Goal: Transaction & Acquisition: Purchase product/service

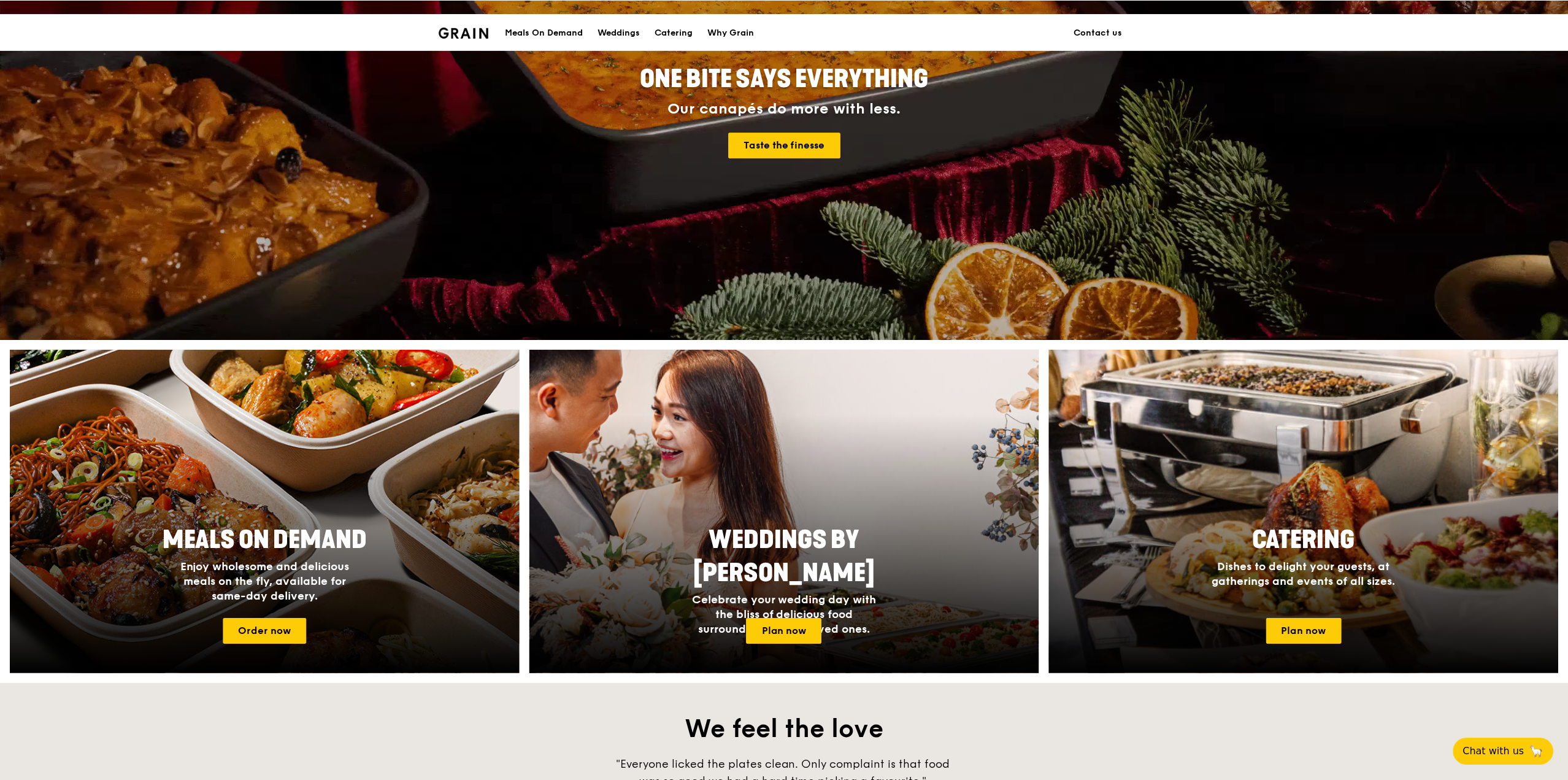
scroll to position [184, 0]
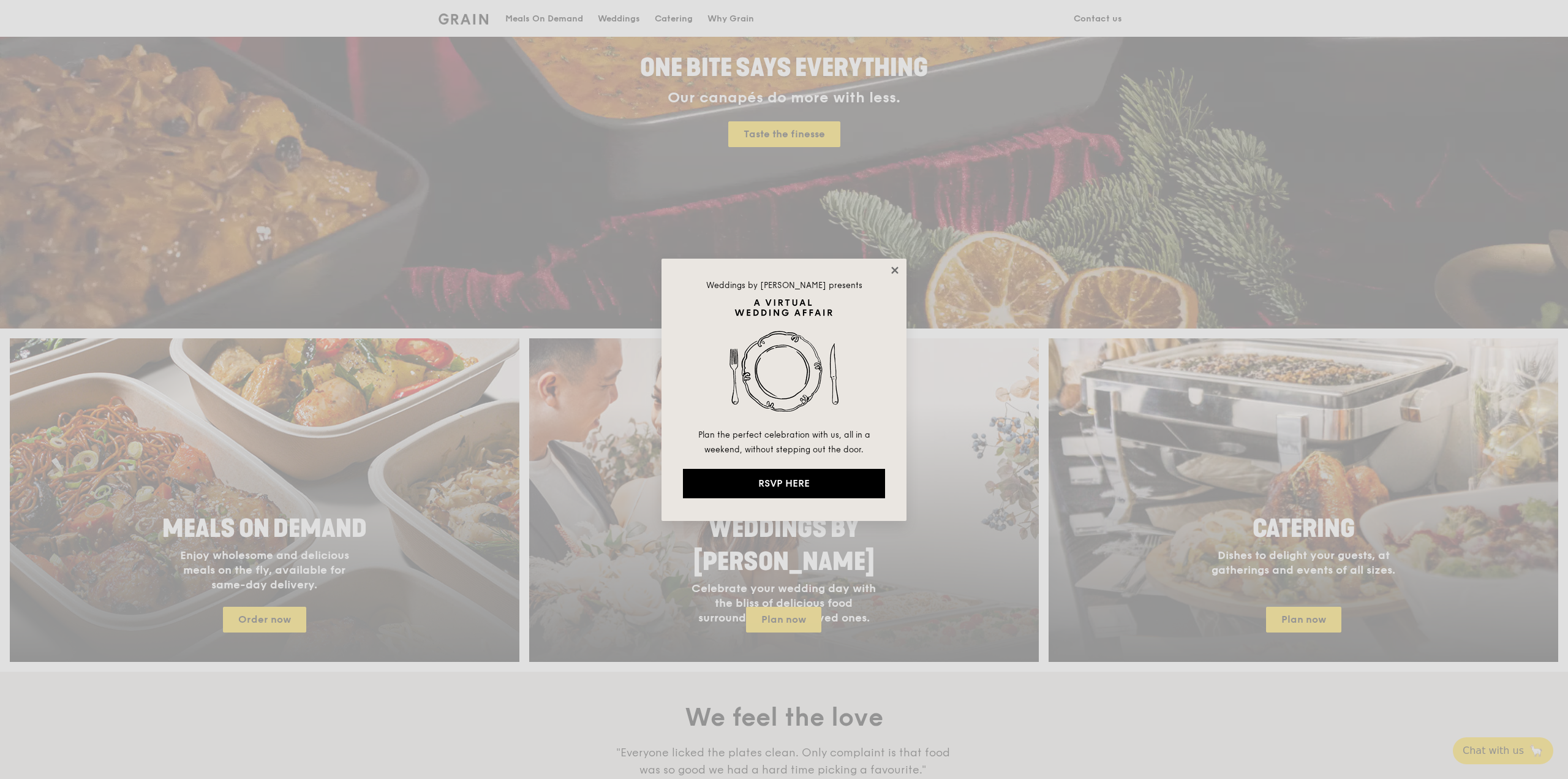
click at [898, 269] on icon at bounding box center [895, 270] width 11 height 11
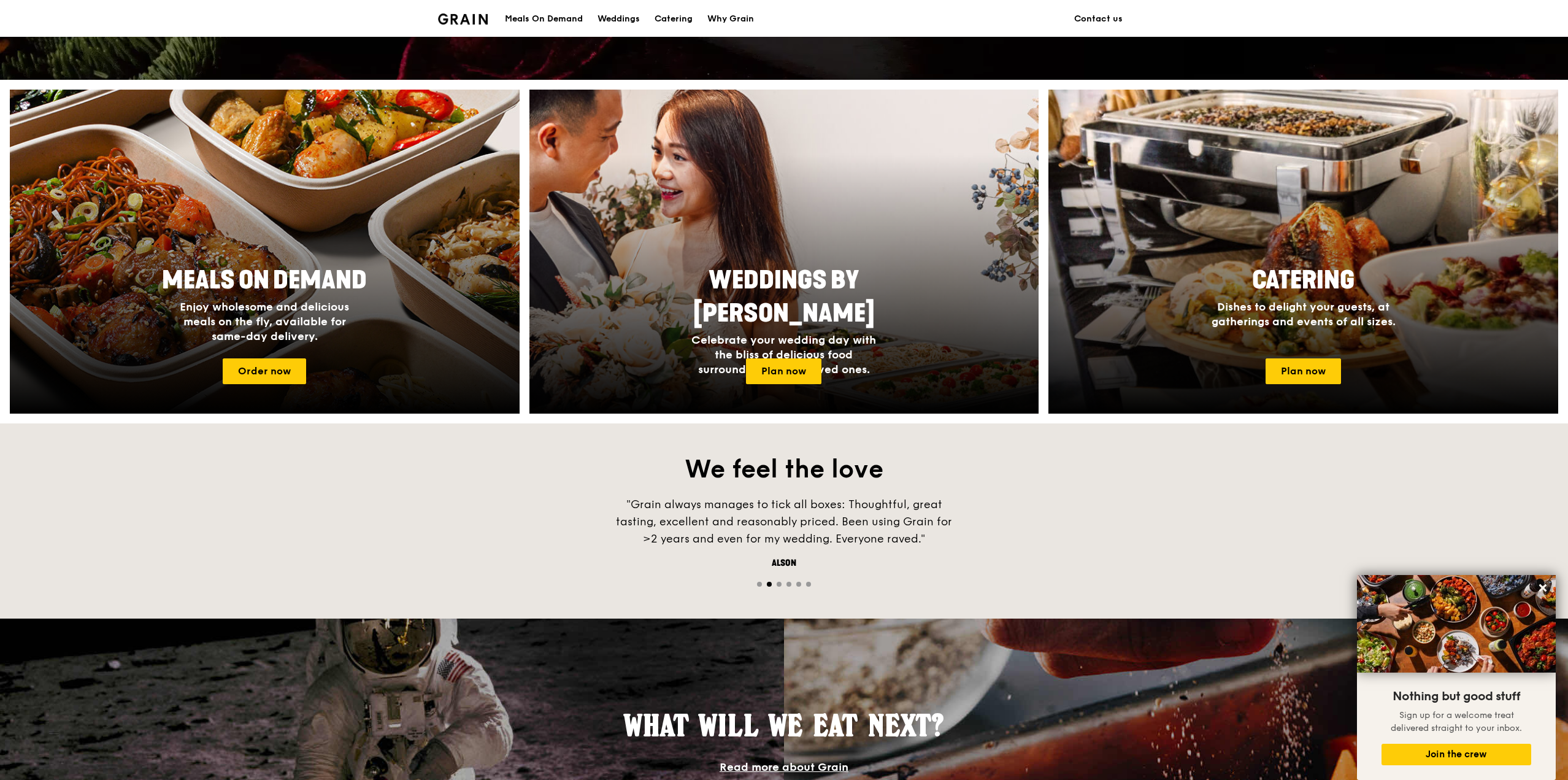
scroll to position [329, 0]
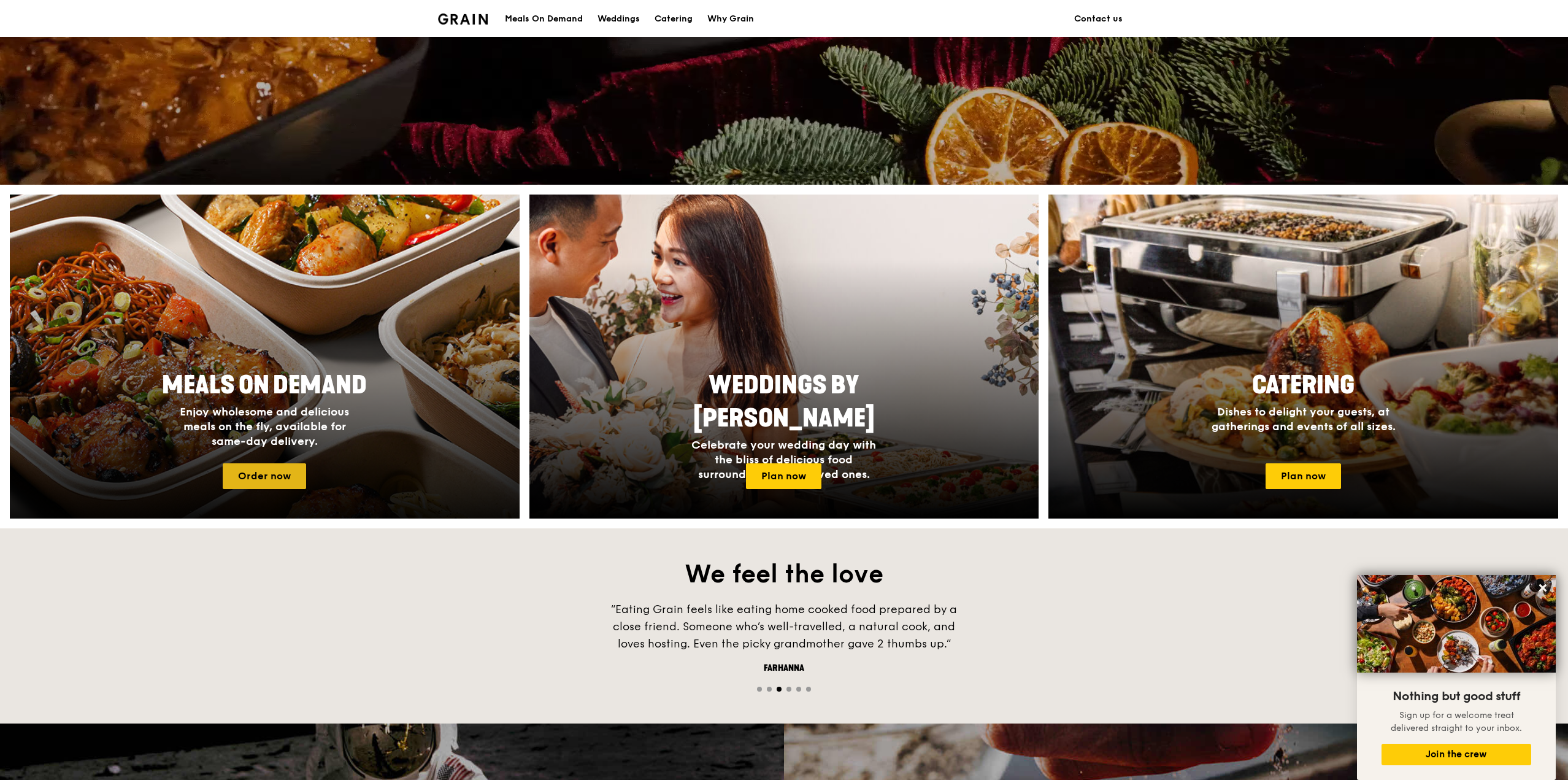
click at [284, 473] on link "Order now" at bounding box center [265, 476] width 83 height 26
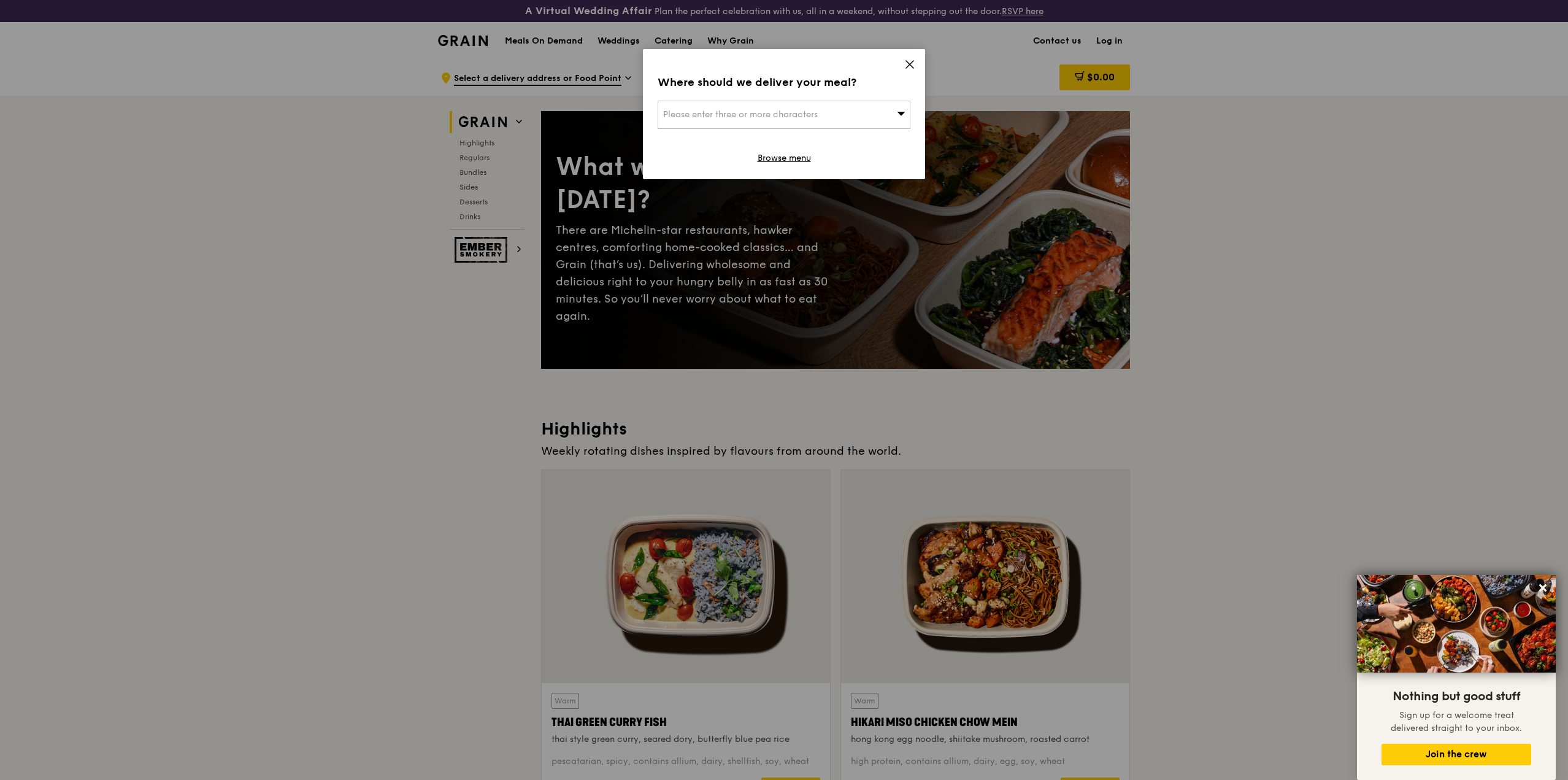
click at [849, 119] on div "Please enter three or more characters" at bounding box center [784, 115] width 253 height 28
click at [849, 119] on input "search" at bounding box center [784, 115] width 252 height 27
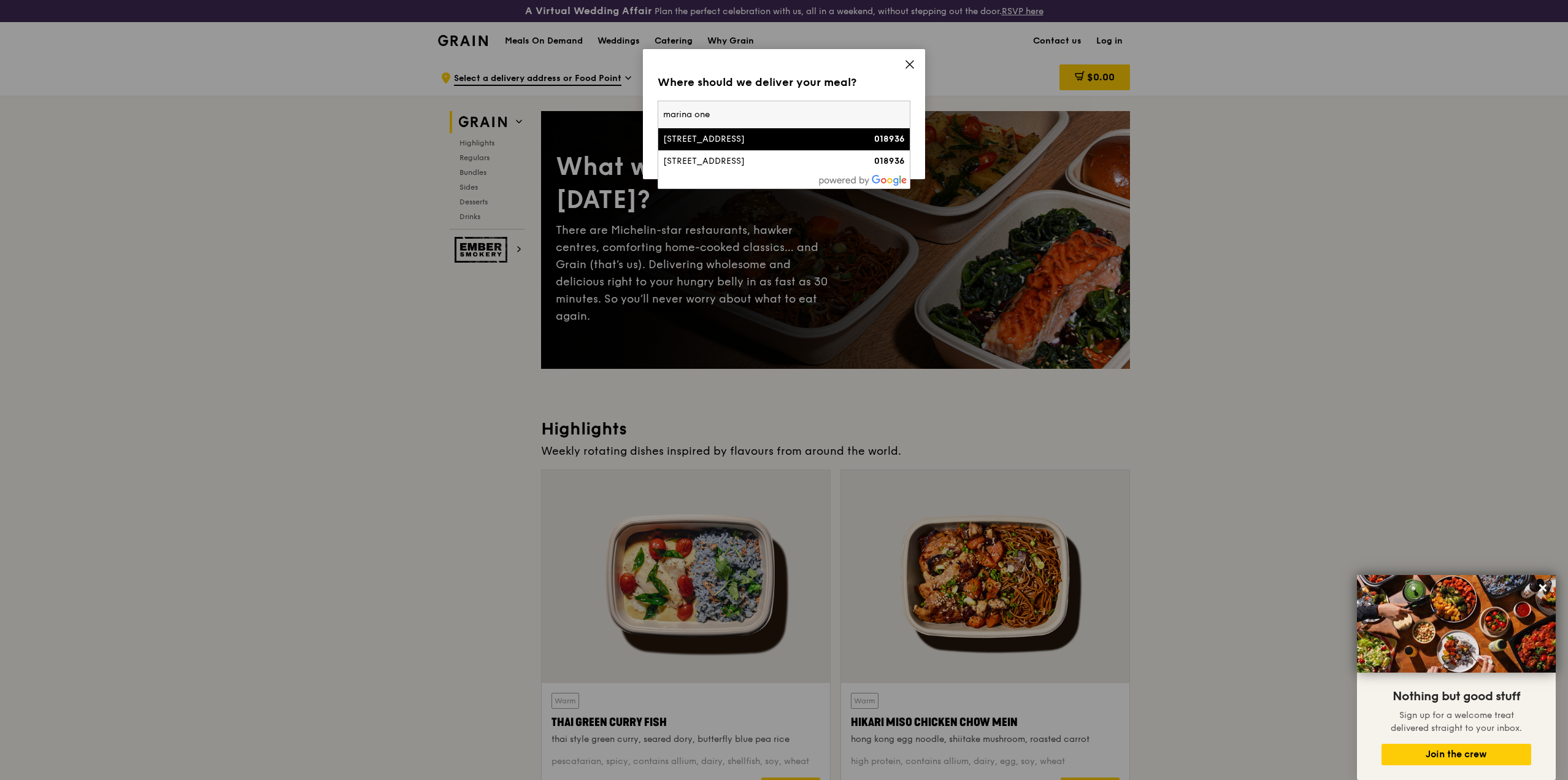
type input "marina one"
click at [718, 138] on div "[STREET_ADDRESS]" at bounding box center [753, 139] width 181 height 12
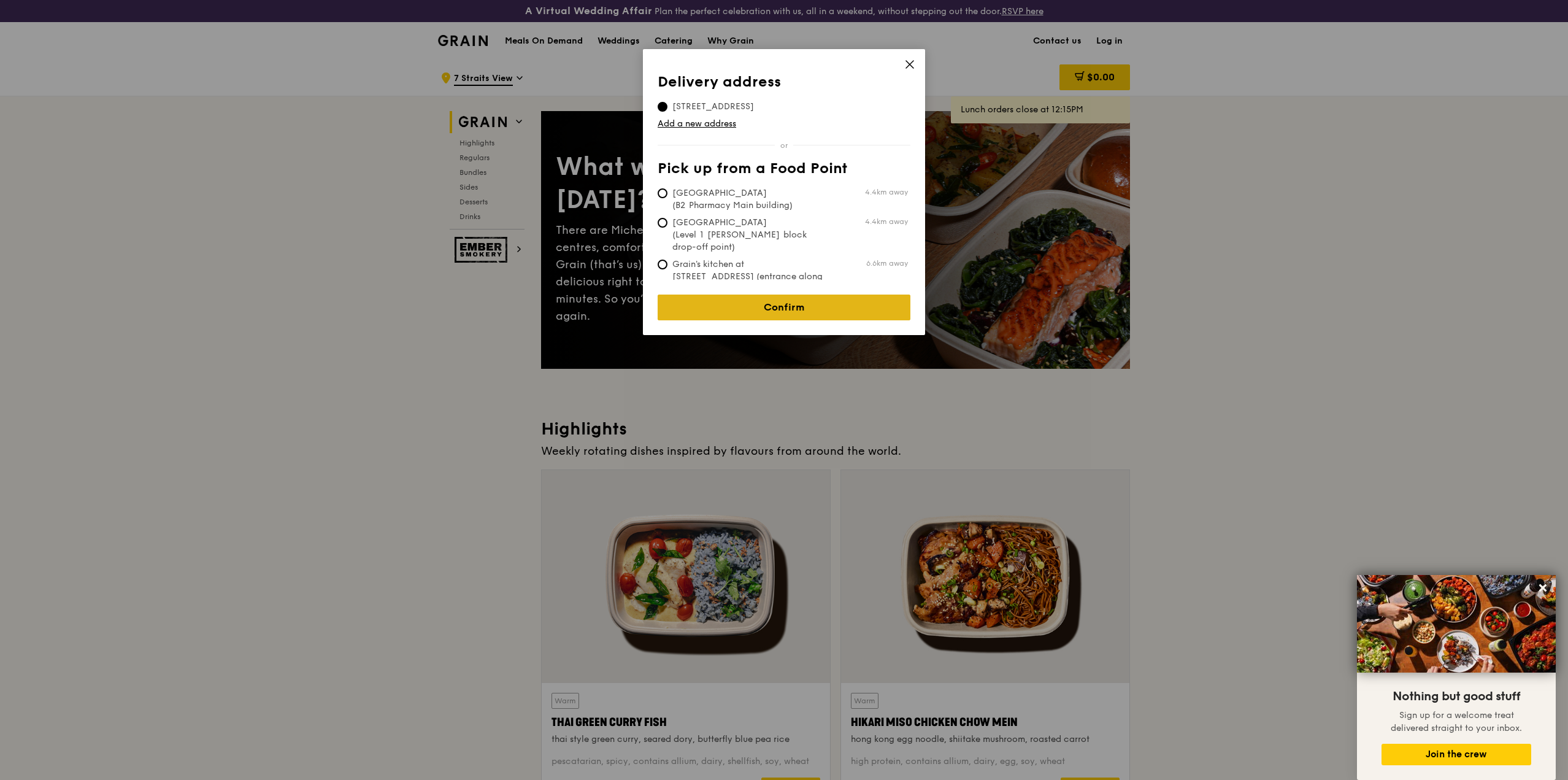
click at [780, 297] on link "Confirm" at bounding box center [784, 307] width 253 height 26
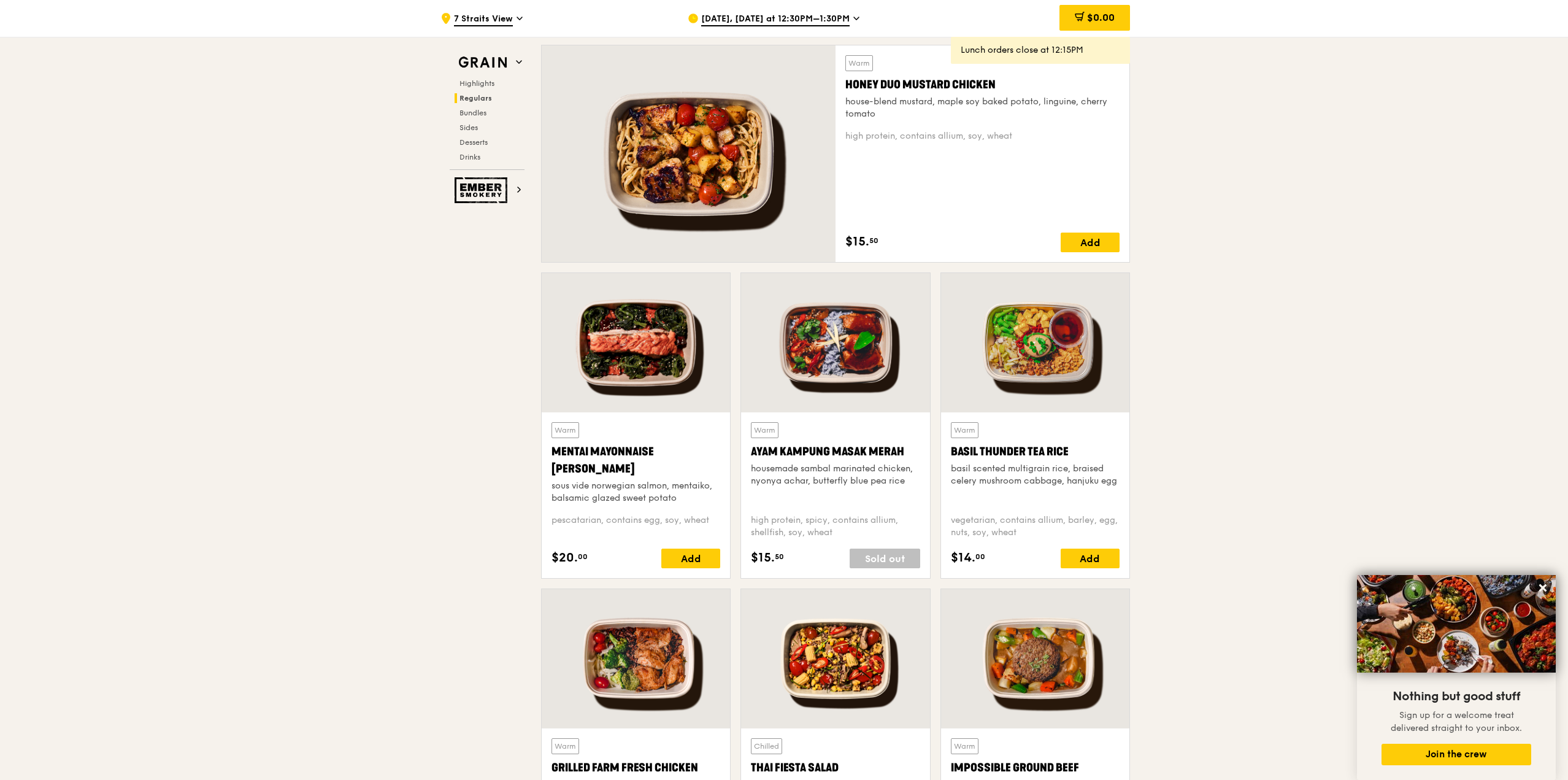
scroll to position [872, 0]
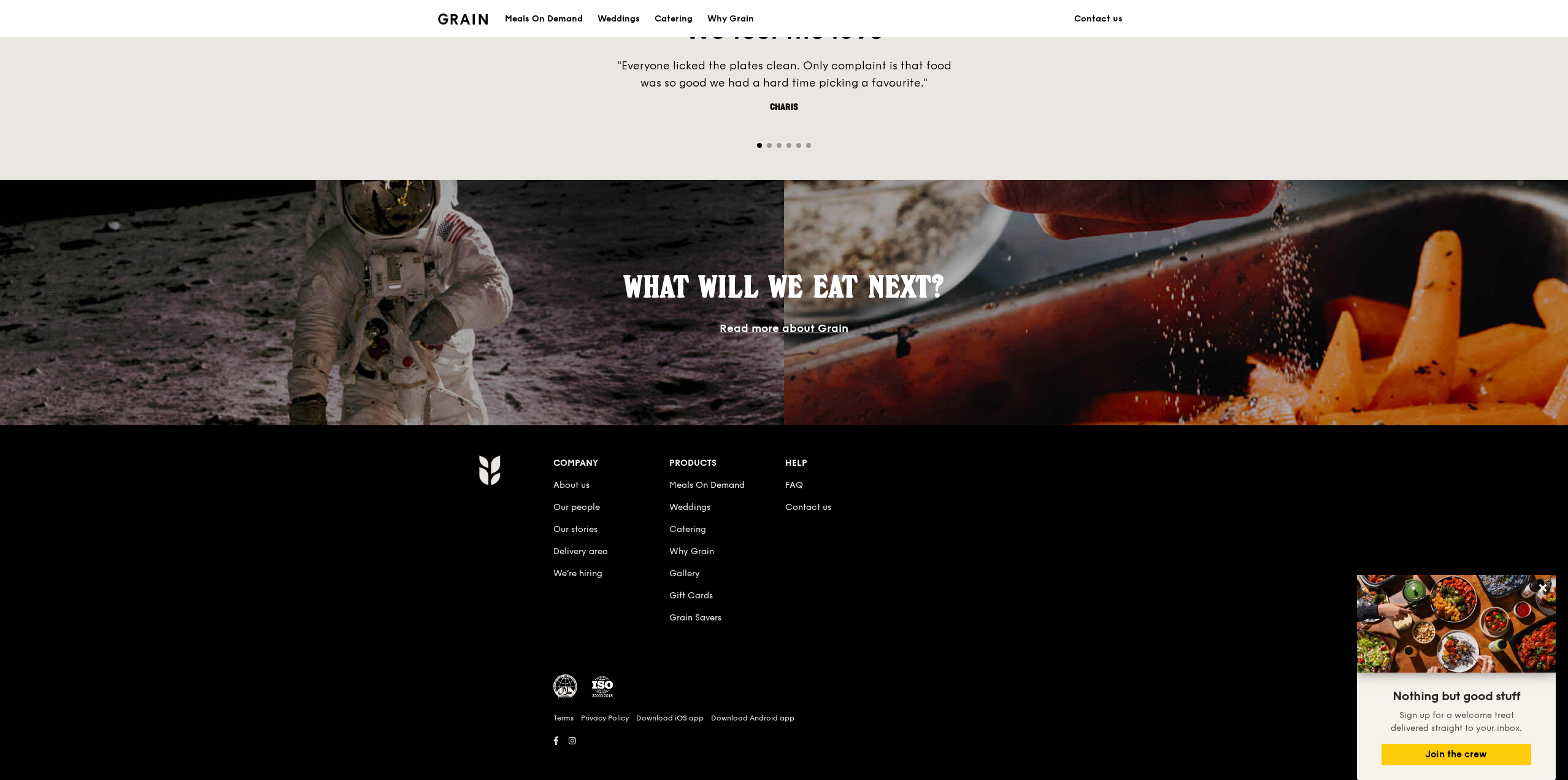
scroll to position [329, 0]
